Goal: Information Seeking & Learning: Learn about a topic

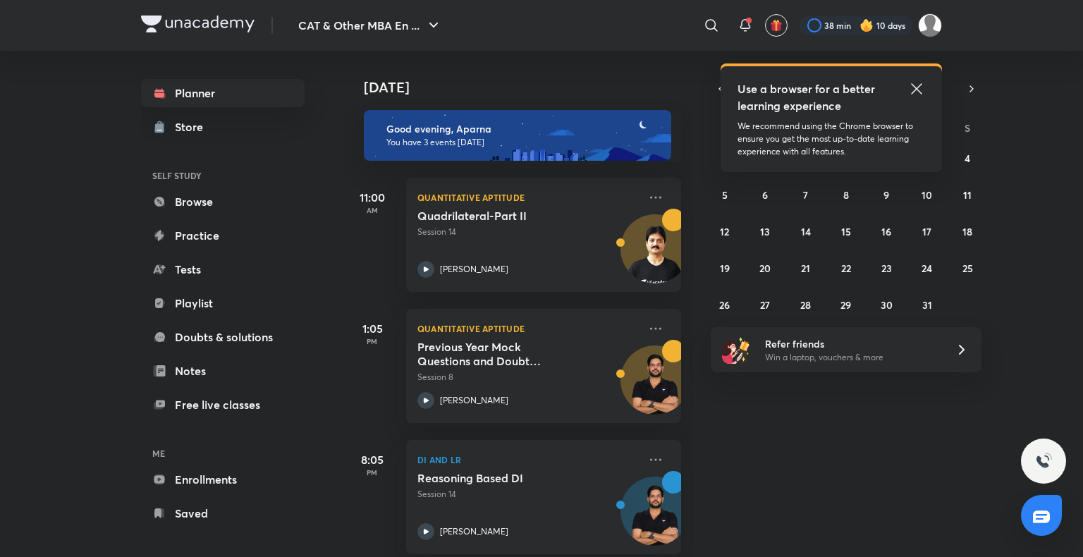
click at [863, 24] on img at bounding box center [867, 25] width 14 height 14
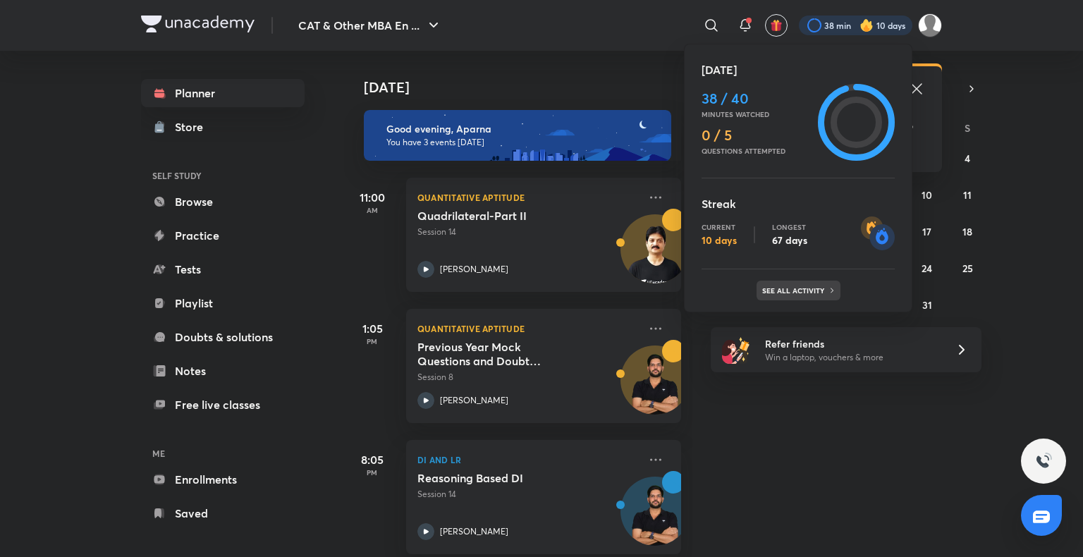
click at [799, 283] on div "See all activity" at bounding box center [799, 291] width 84 height 20
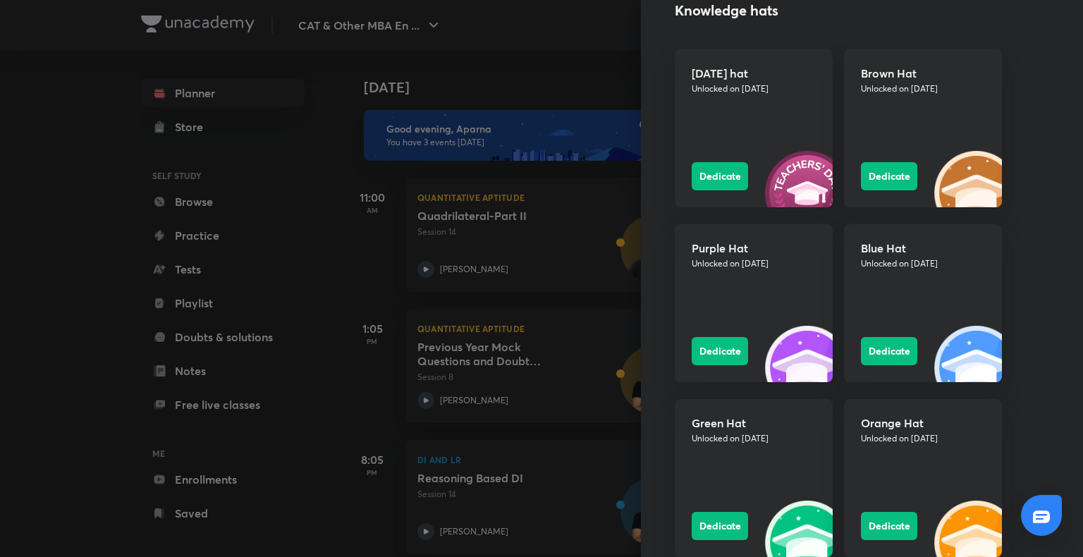
scroll to position [935, 0]
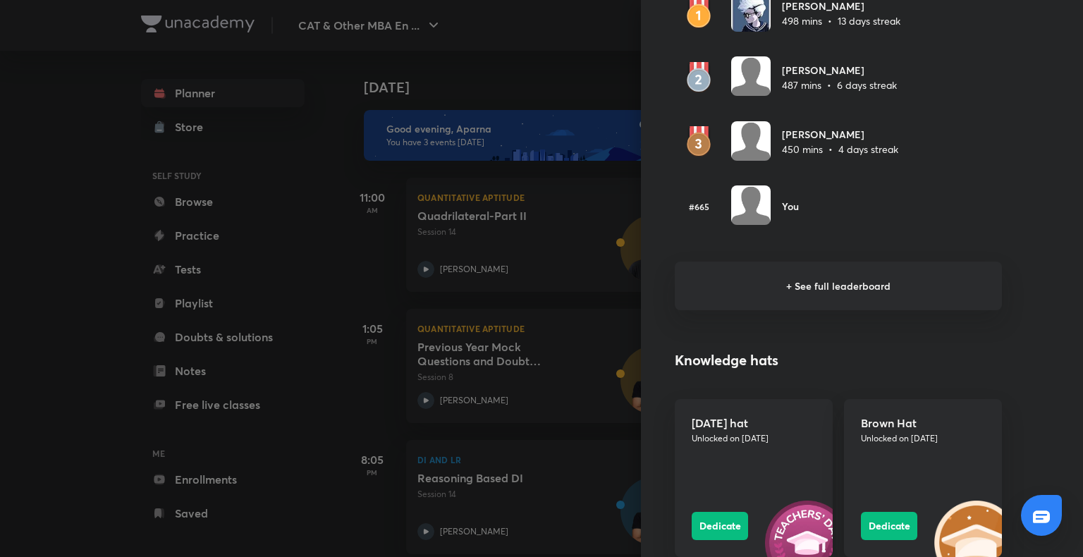
click at [799, 283] on h6 "+ See full leaderboard" at bounding box center [838, 286] width 327 height 49
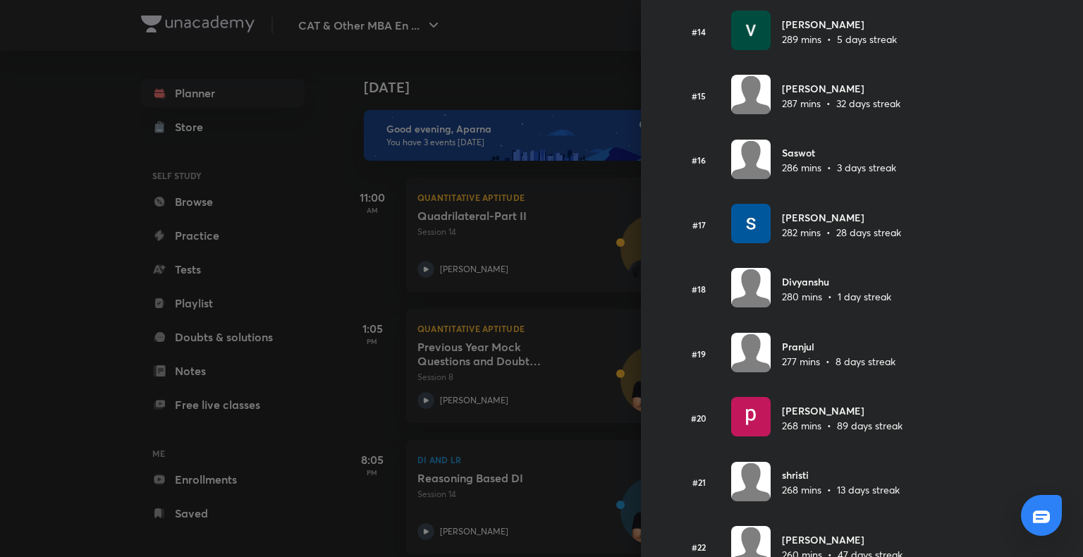
scroll to position [953, 0]
